Goal: Information Seeking & Learning: Learn about a topic

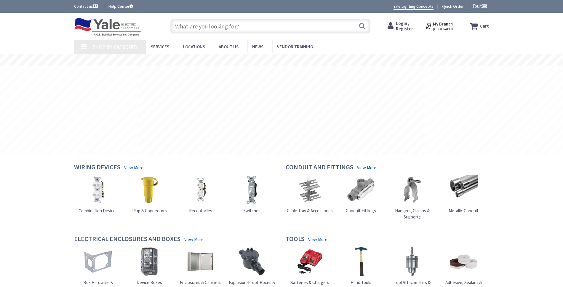
type input "[PERSON_NAME][GEOGRAPHIC_DATA], [GEOGRAPHIC_DATA]"
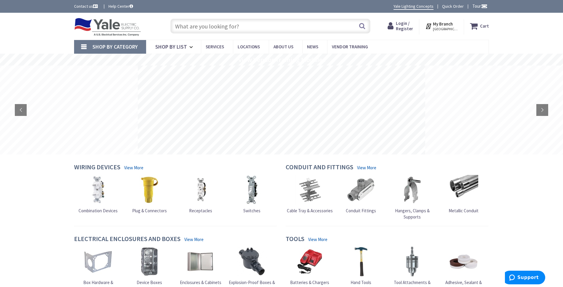
click at [119, 34] on img at bounding box center [107, 27] width 67 height 18
click at [123, 35] on img at bounding box center [107, 27] width 67 height 18
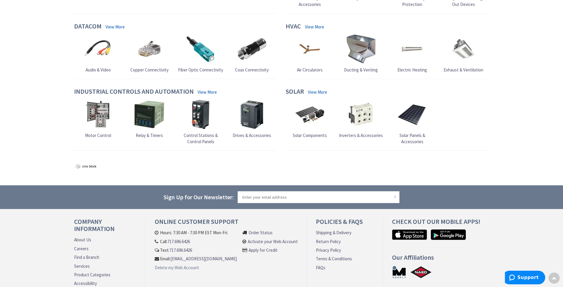
scroll to position [536, 0]
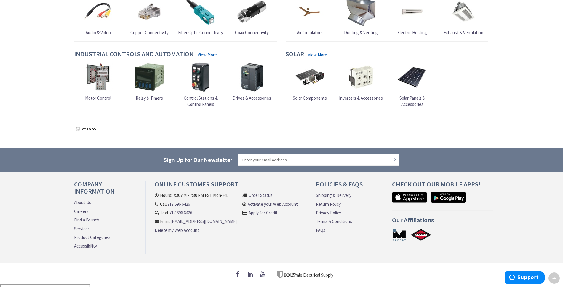
click at [85, 202] on link "About Us" at bounding box center [82, 202] width 17 height 6
